Goal: Book appointment/travel/reservation

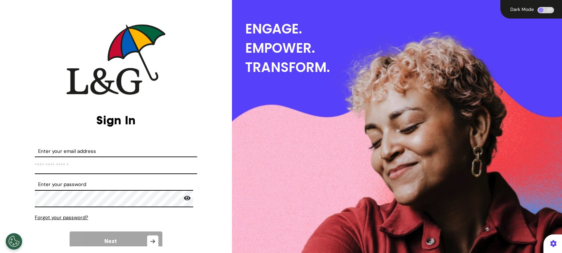
type input "**********"
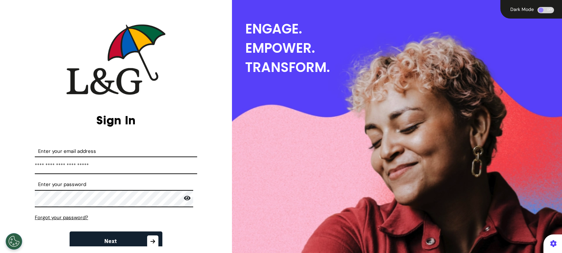
click at [126, 235] on button "Next" at bounding box center [116, 241] width 93 height 20
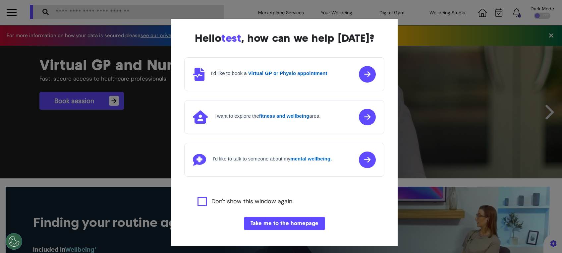
scroll to position [0, 281]
click at [284, 228] on button "Take me to the homepage" at bounding box center [284, 223] width 81 height 13
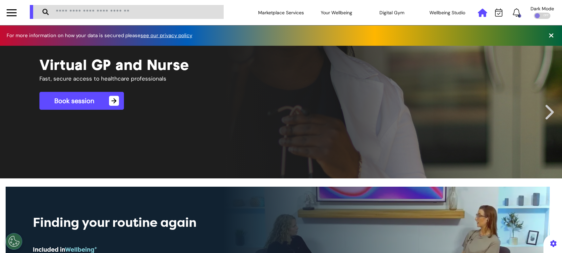
click at [478, 15] on icon at bounding box center [482, 13] width 9 height 8
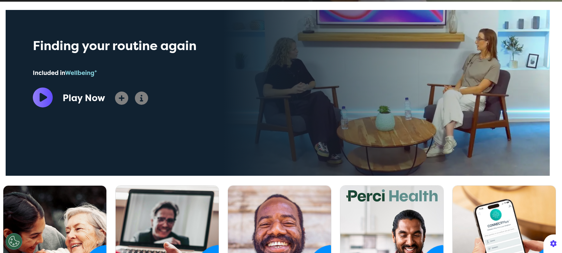
scroll to position [309, 0]
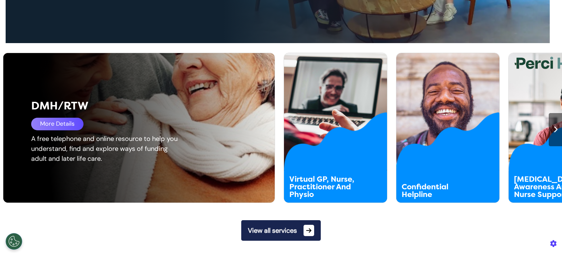
click at [49, 181] on div "DMH/RTW More Details A free telephone and online resource to help you understan…" at bounding box center [143, 127] width 281 height 149
click at [64, 119] on div "More Details" at bounding box center [57, 124] width 52 height 13
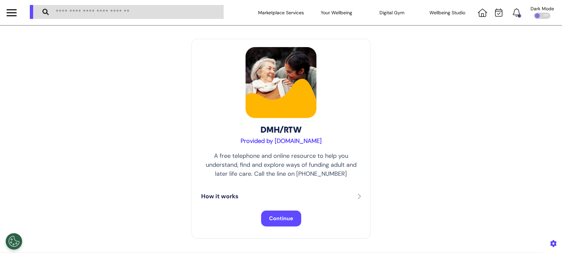
click at [278, 214] on button "Continue" at bounding box center [281, 218] width 40 height 16
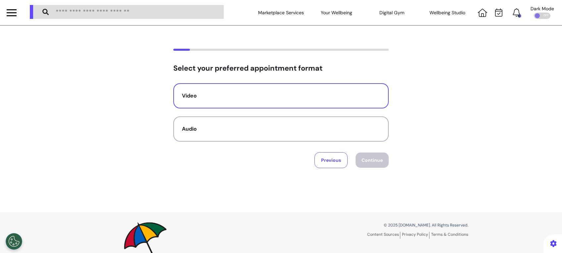
click at [301, 83] on button "Video" at bounding box center [280, 95] width 215 height 25
click at [368, 153] on button "Continue" at bounding box center [371, 159] width 33 height 15
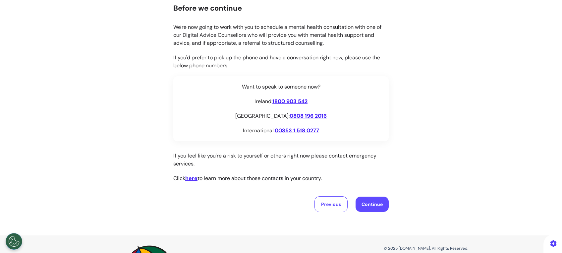
scroll to position [114, 0]
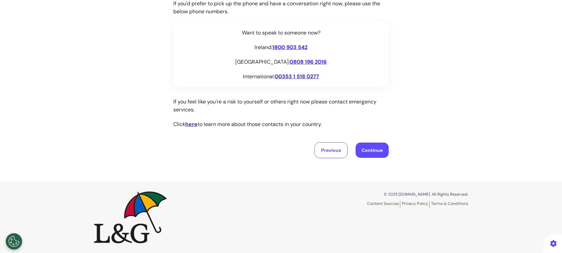
click at [367, 149] on button "Continue" at bounding box center [371, 149] width 33 height 15
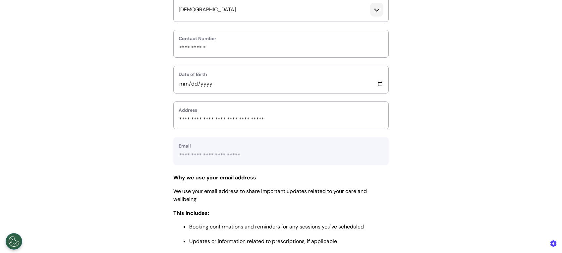
scroll to position [221, 0]
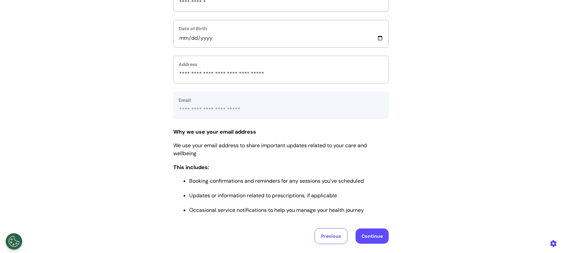
click at [379, 232] on button "Continue" at bounding box center [371, 235] width 33 height 15
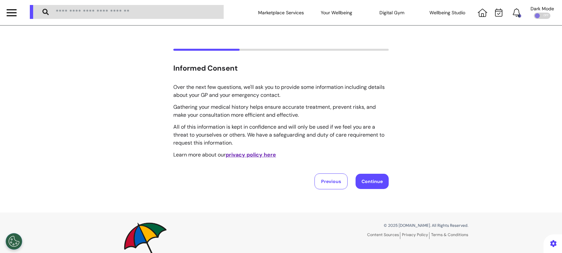
click at [378, 181] on button "Continue" at bounding box center [371, 181] width 33 height 15
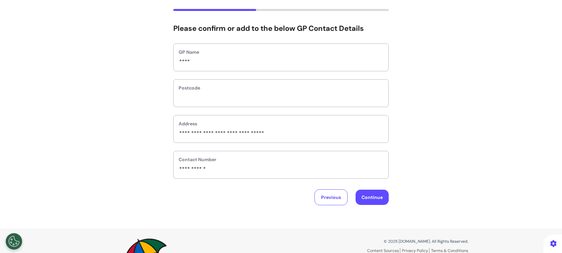
scroll to position [87, 0]
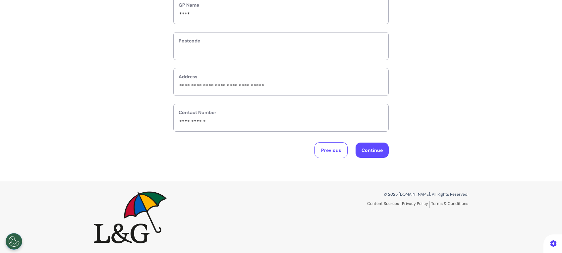
click at [379, 155] on button "Continue" at bounding box center [371, 149] width 33 height 15
select select "******"
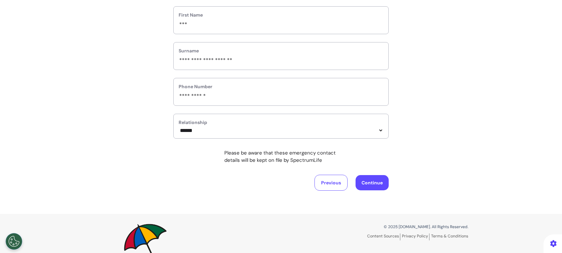
scroll to position [88, 0]
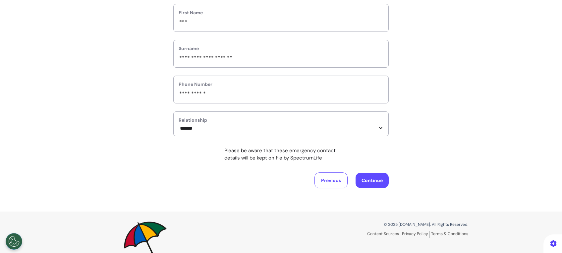
click at [370, 182] on button "Continue" at bounding box center [371, 180] width 33 height 15
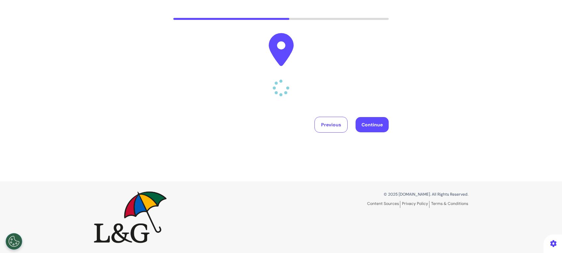
scroll to position [0, 0]
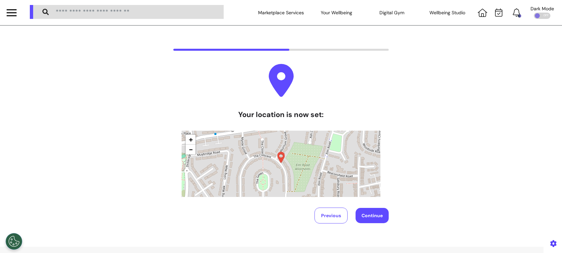
click at [368, 219] on button "Continue" at bounding box center [371, 215] width 33 height 15
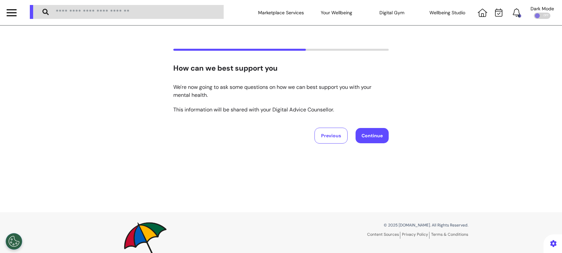
click at [369, 136] on button "Continue" at bounding box center [371, 135] width 33 height 15
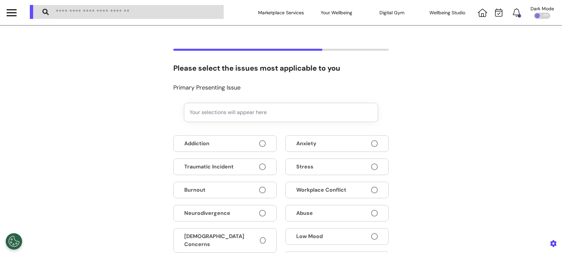
click at [369, 136] on button "Anxiety" at bounding box center [336, 143] width 103 height 17
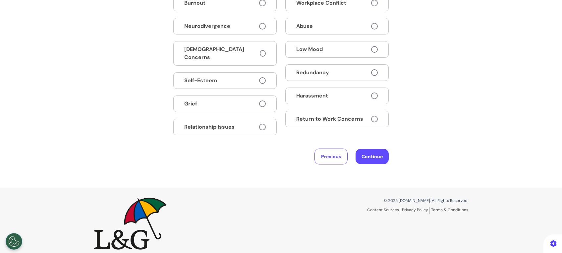
scroll to position [193, 0]
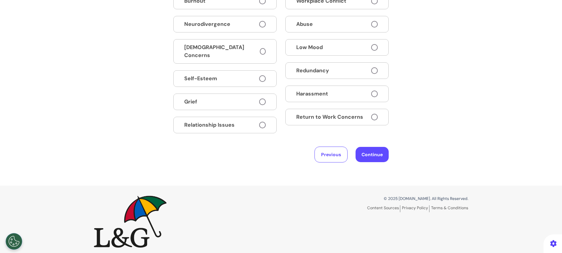
click at [373, 151] on button "Continue" at bounding box center [371, 154] width 33 height 15
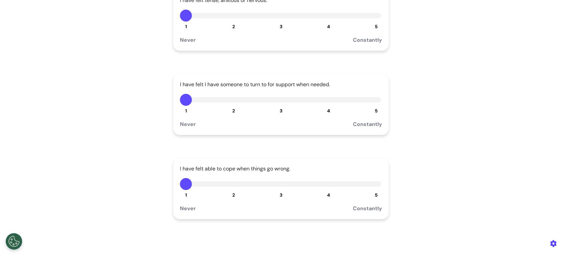
scroll to position [0, 0]
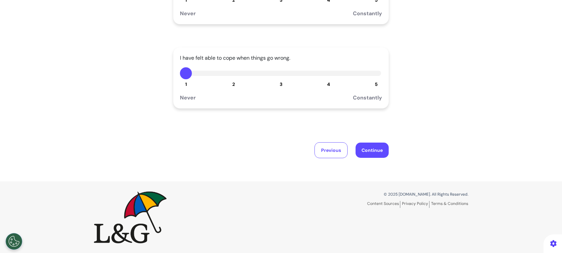
click at [372, 157] on button "Continue" at bounding box center [371, 149] width 33 height 15
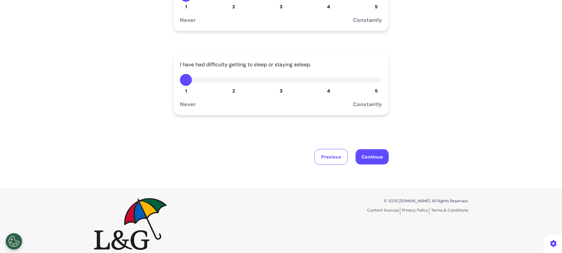
scroll to position [204, 0]
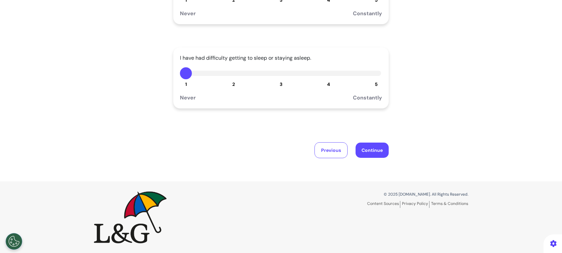
click at [375, 147] on button "Continue" at bounding box center [371, 149] width 33 height 15
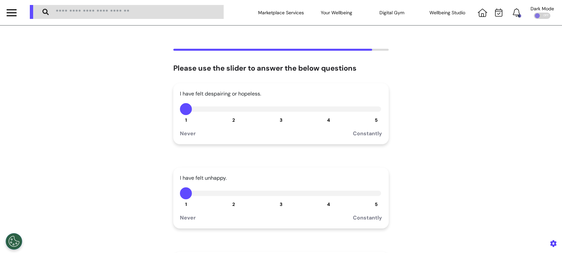
scroll to position [132, 0]
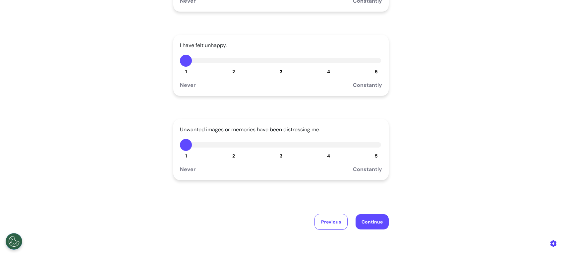
click at [362, 222] on button "Continue" at bounding box center [371, 221] width 33 height 15
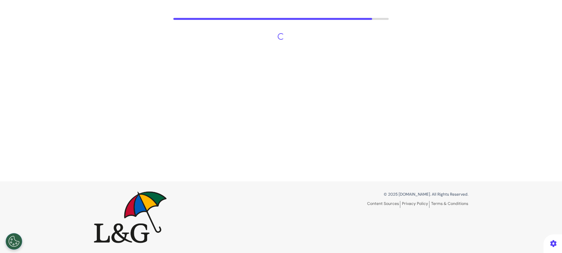
scroll to position [31, 0]
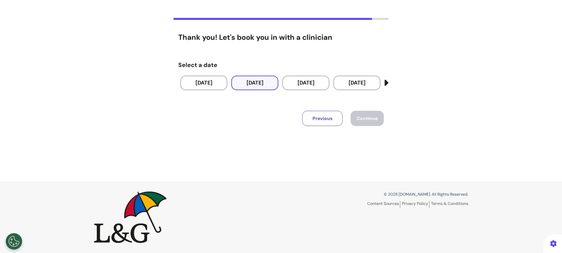
click at [255, 81] on button "[DATE]" at bounding box center [254, 83] width 47 height 15
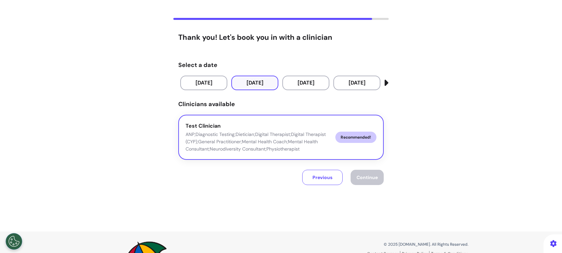
click at [325, 152] on button "Test Clinician ANP;Diagnostic Testing;Dietician;Digital Therapist;Digital Thera…" at bounding box center [280, 137] width 205 height 45
click at [357, 174] on span "Continue" at bounding box center [366, 177] width 21 height 6
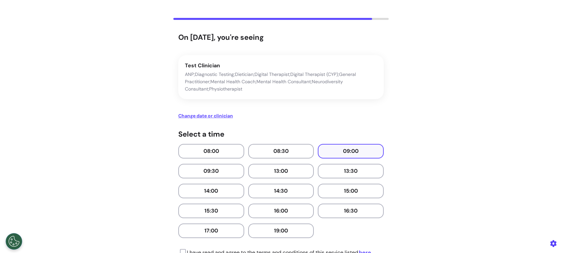
click at [357, 147] on button "09:00" at bounding box center [351, 151] width 66 height 15
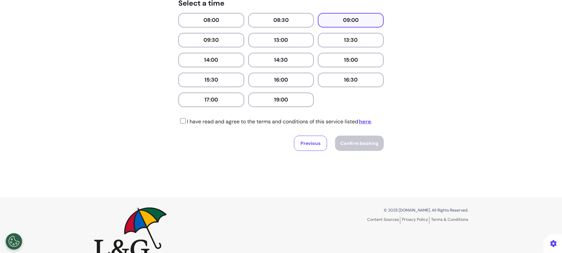
scroll to position [163, 0]
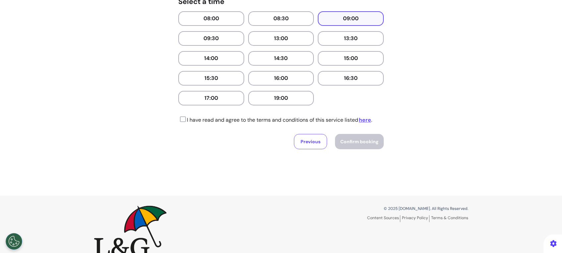
click at [178, 117] on icon at bounding box center [182, 119] width 8 height 7
click at [359, 139] on span "Confirm booking" at bounding box center [359, 141] width 38 height 6
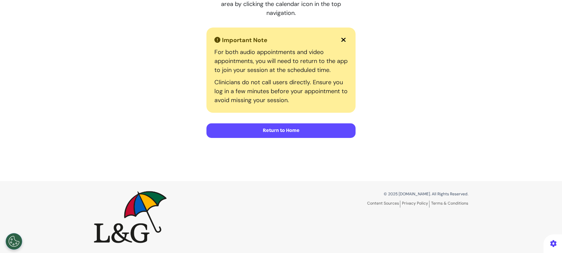
scroll to position [148, 0]
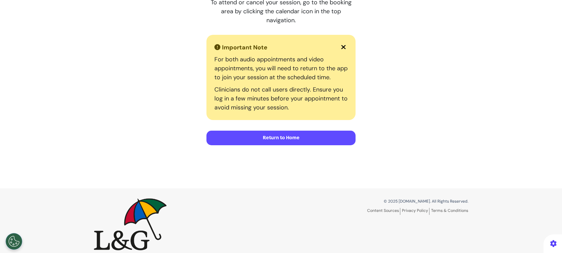
click at [306, 137] on button "Return to Home" at bounding box center [280, 138] width 149 height 15
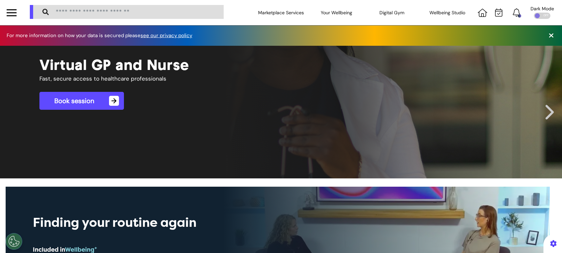
scroll to position [0, 281]
click at [478, 15] on icon at bounding box center [482, 13] width 9 height 8
click at [495, 12] on icon at bounding box center [498, 12] width 7 height 8
